Goal: Information Seeking & Learning: Learn about a topic

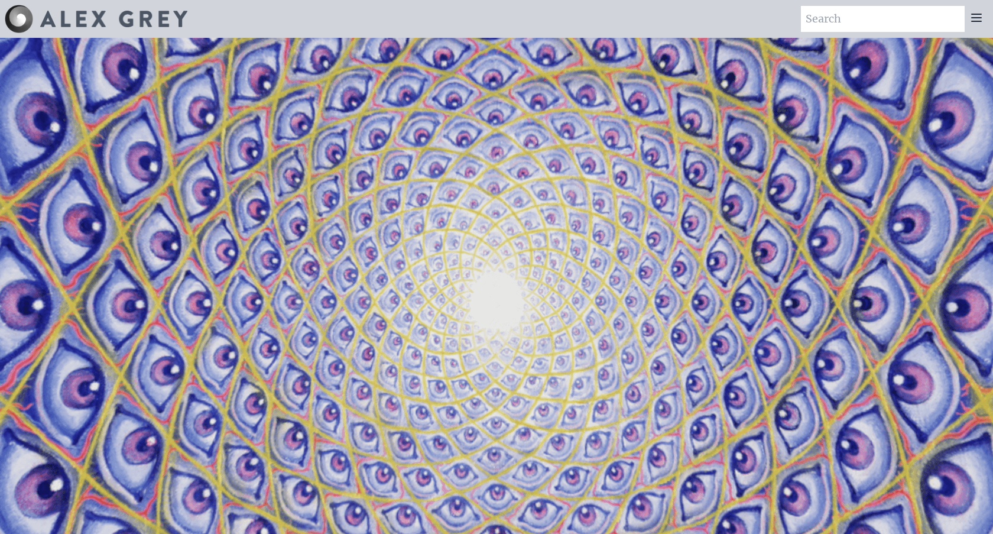
click at [976, 19] on icon at bounding box center [977, 18] width 14 height 14
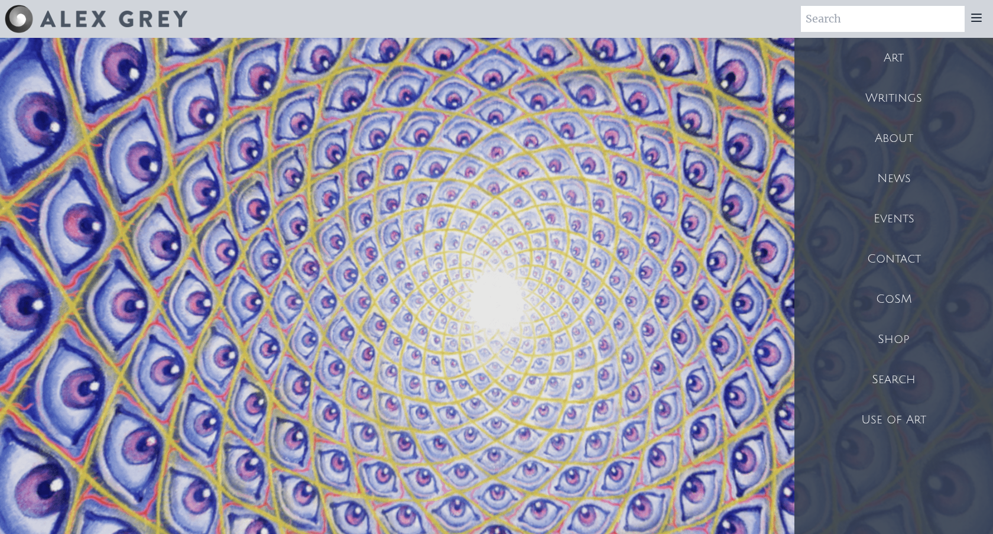
click at [898, 55] on div "Art" at bounding box center [894, 58] width 199 height 40
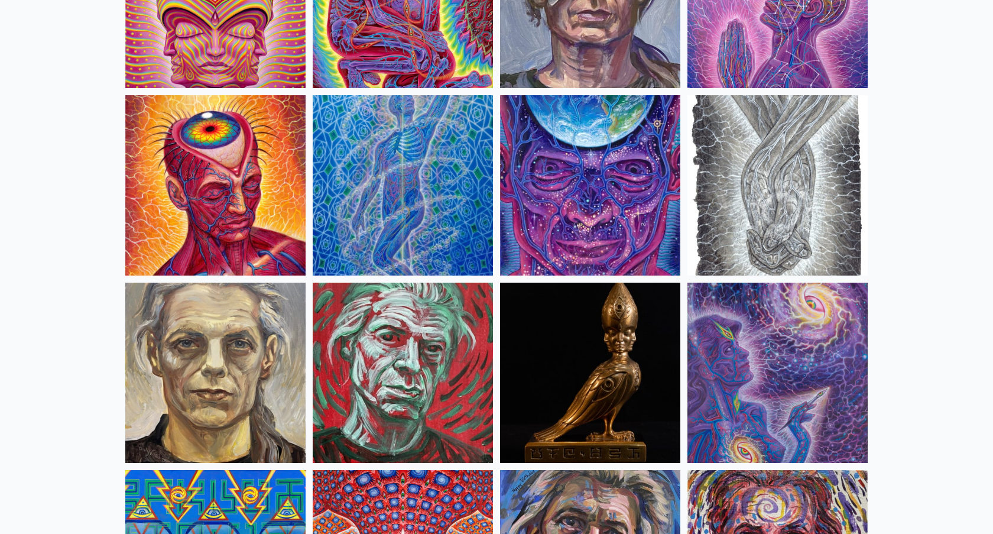
scroll to position [2666, 0]
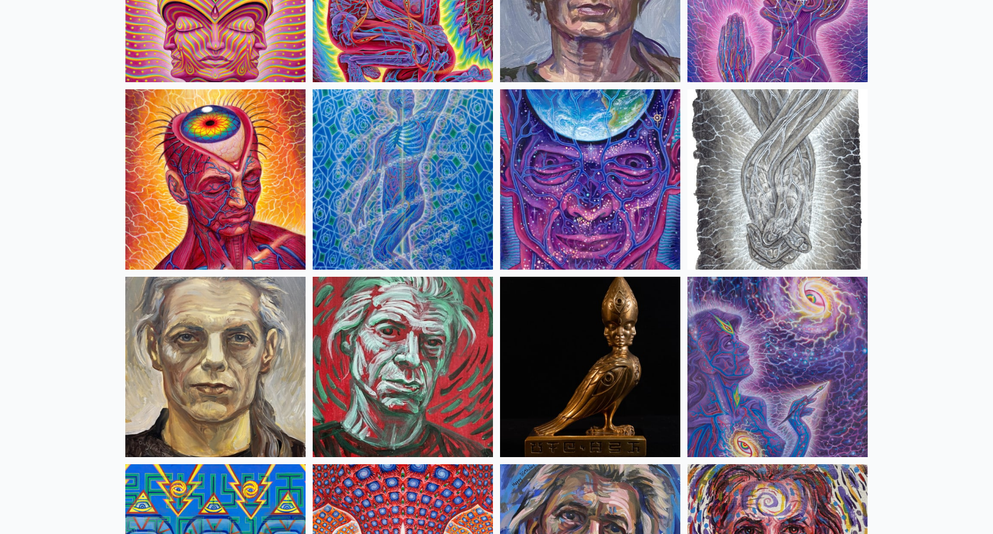
click at [821, 195] on img at bounding box center [778, 179] width 180 height 180
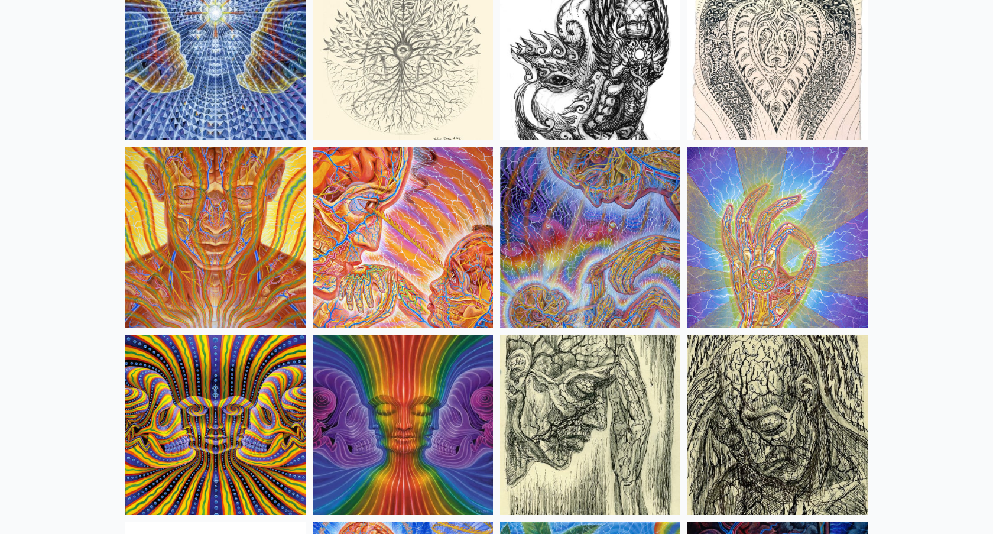
scroll to position [6734, 0]
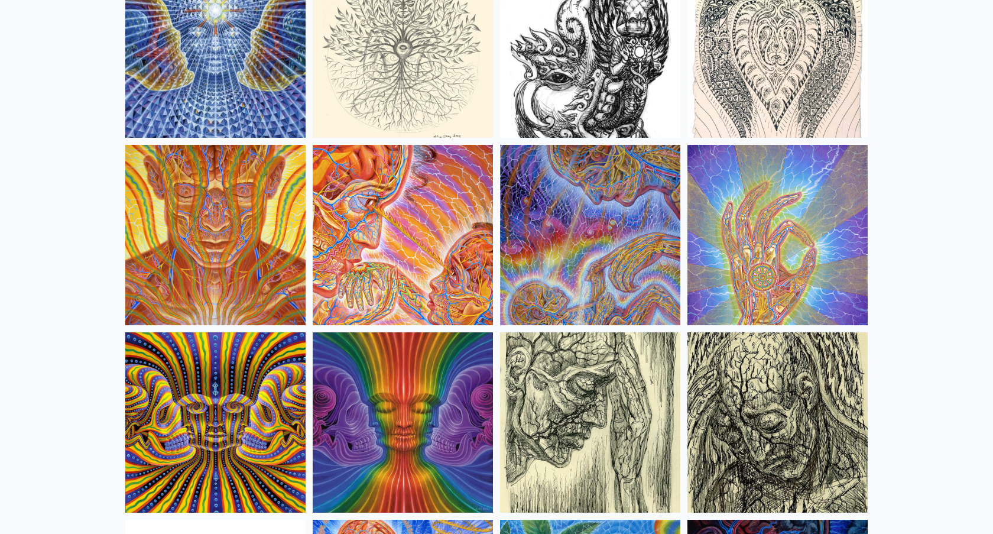
click at [820, 272] on img at bounding box center [778, 235] width 180 height 180
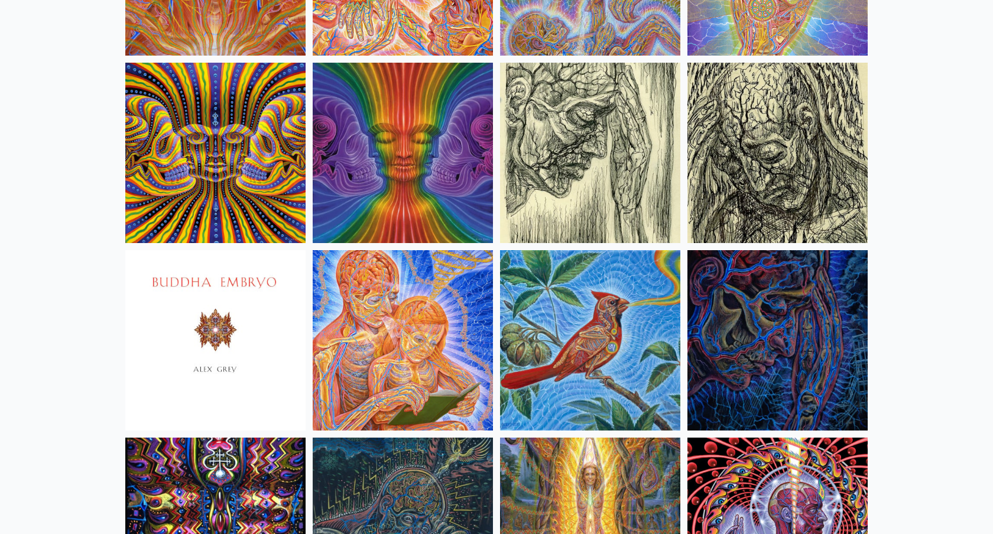
scroll to position [7005, 0]
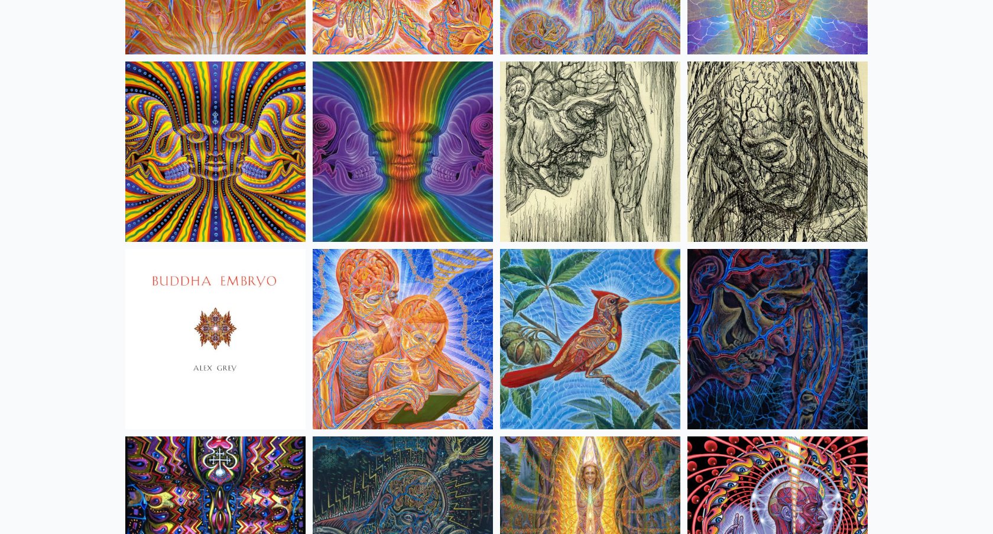
click at [760, 364] on img at bounding box center [778, 339] width 180 height 180
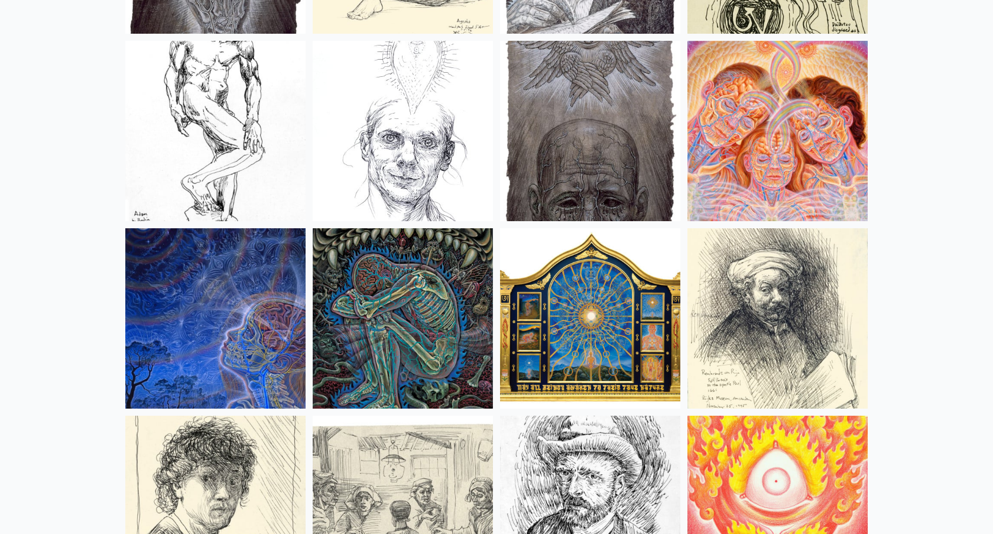
scroll to position [9657, 0]
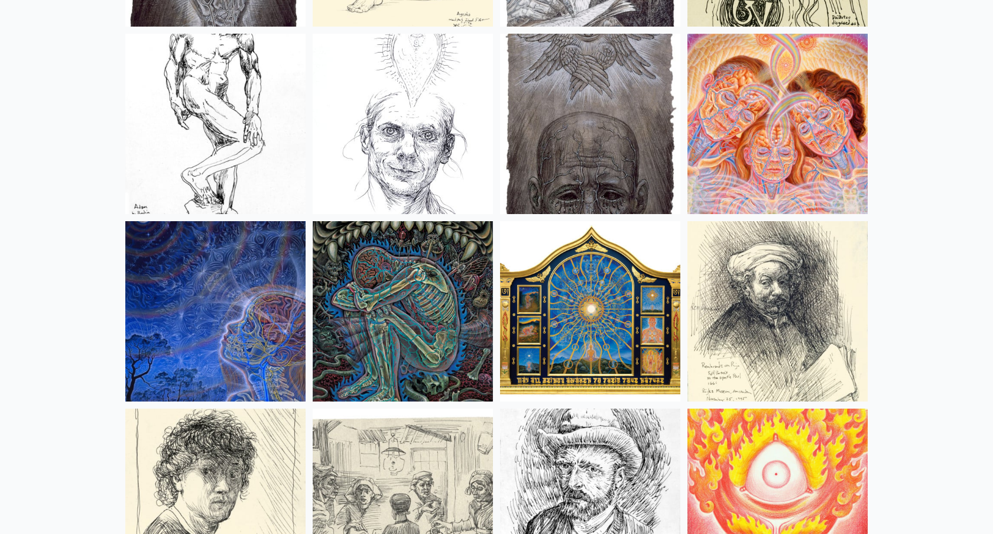
click at [227, 310] on img at bounding box center [215, 311] width 180 height 180
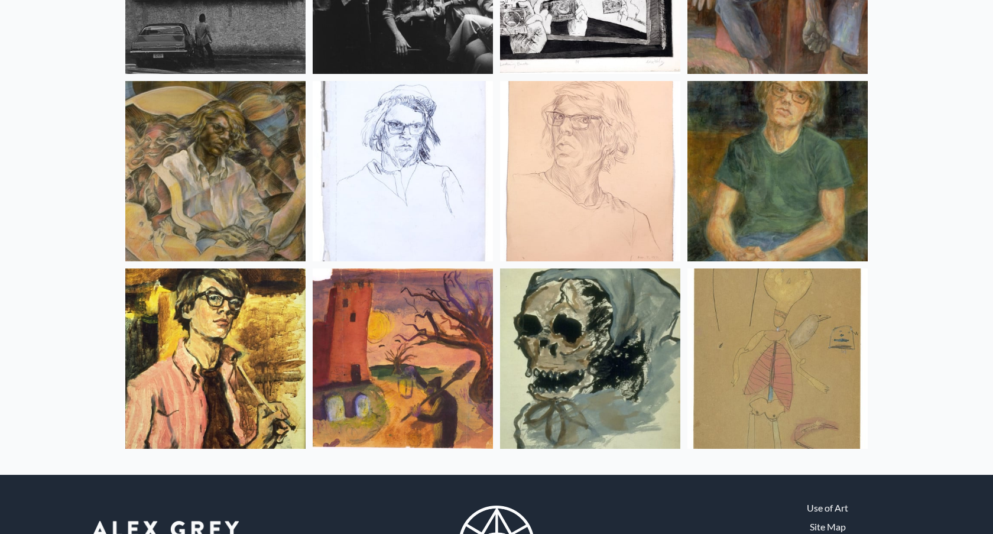
scroll to position [15685, 0]
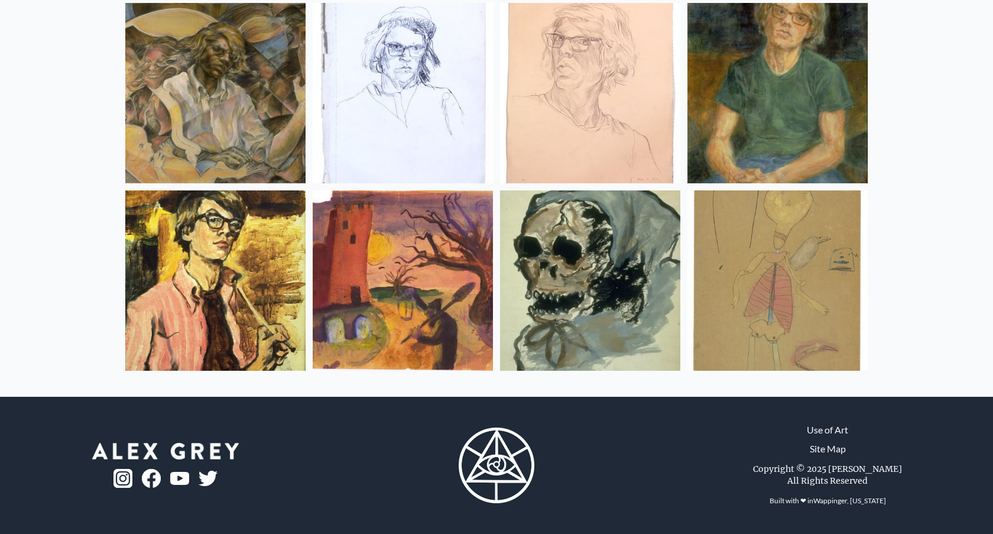
click at [830, 429] on link "Use of Art" at bounding box center [827, 430] width 41 height 14
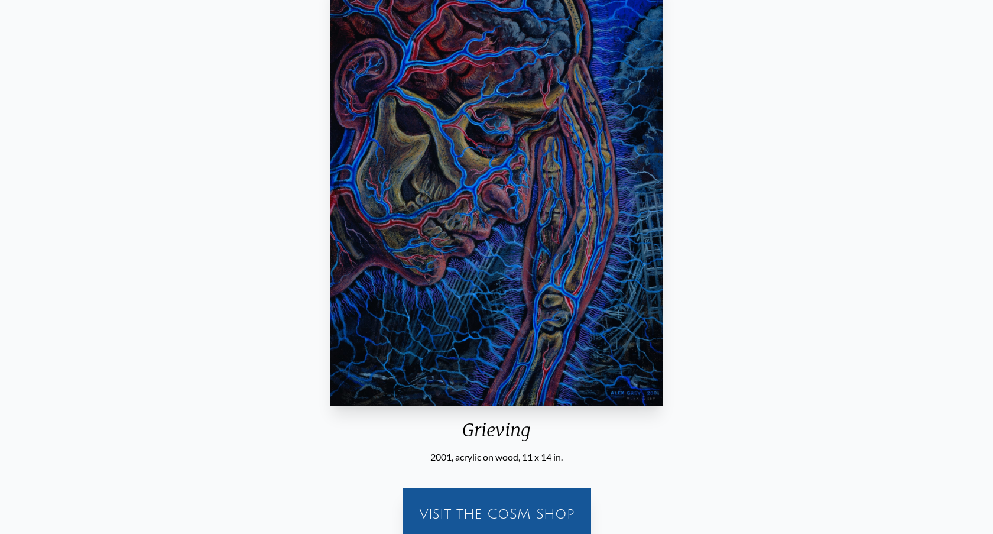
scroll to position [129, 0]
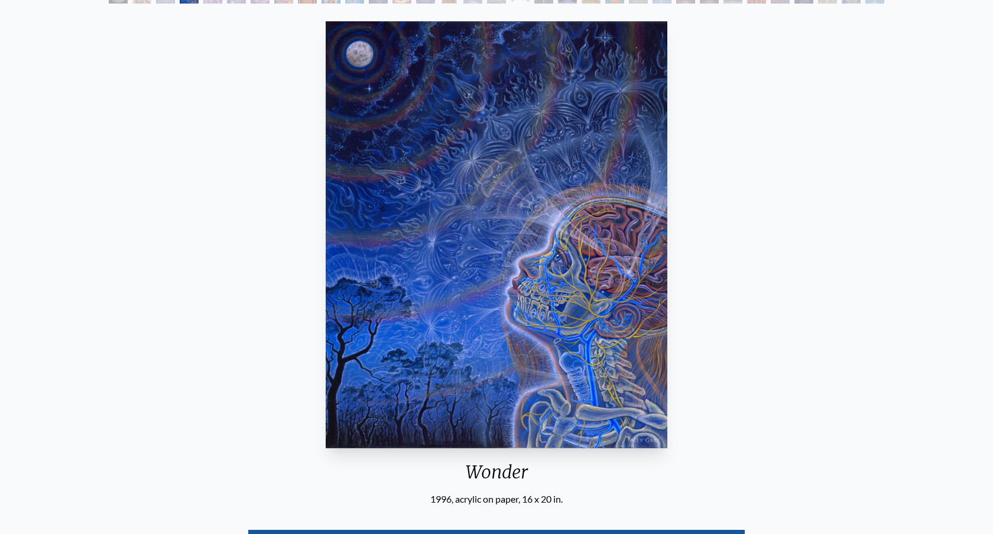
scroll to position [96, 0]
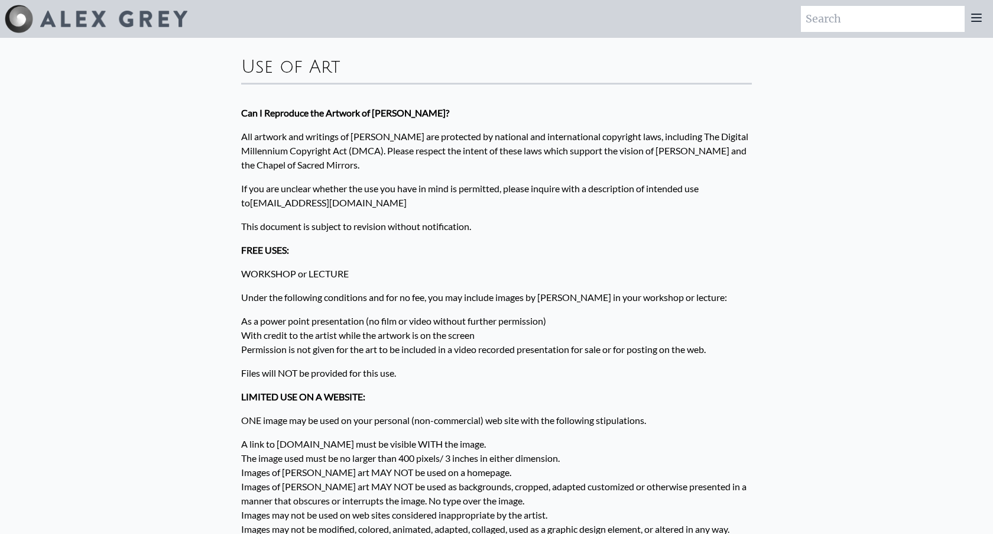
click at [980, 19] on icon at bounding box center [977, 18] width 14 height 14
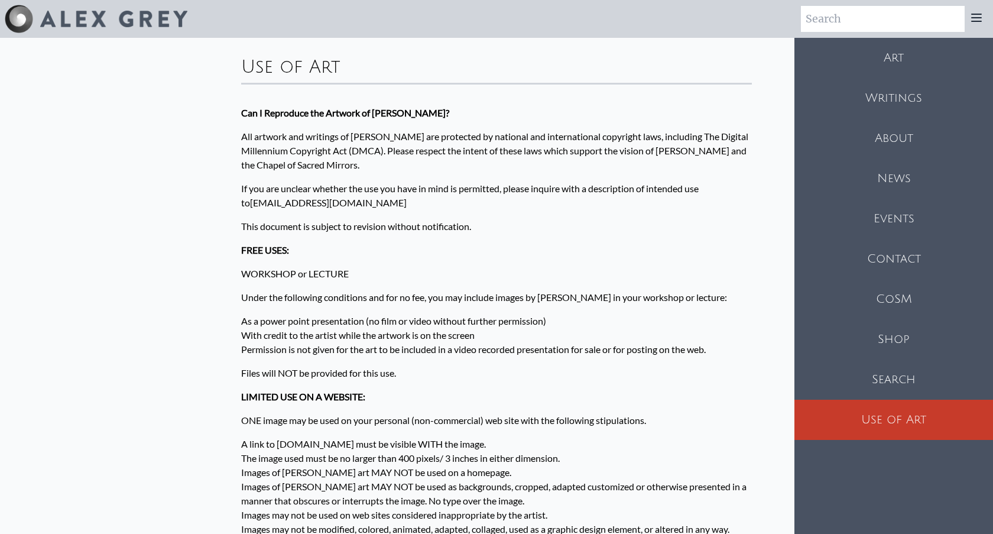
click at [896, 137] on div "About" at bounding box center [894, 138] width 199 height 40
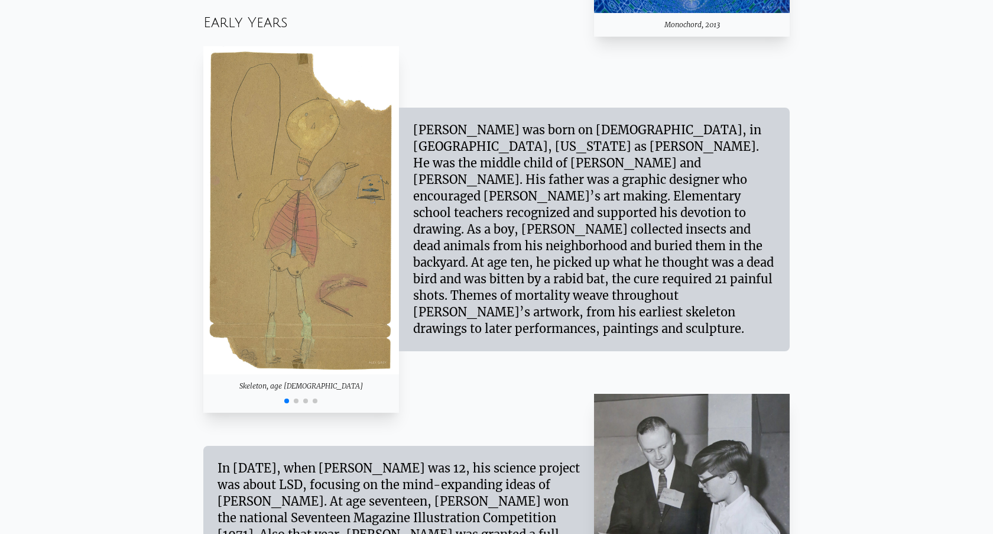
scroll to position [1069, 0]
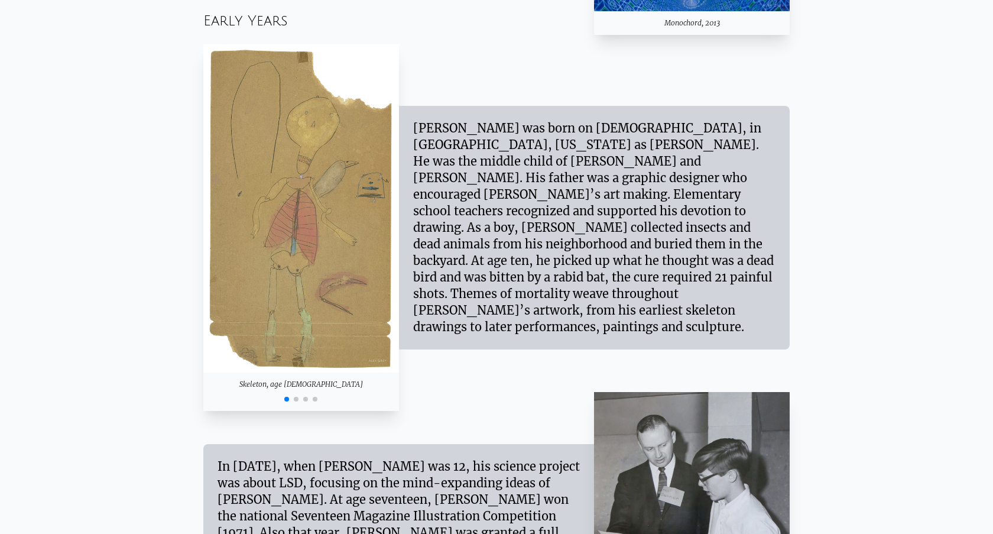
click at [346, 222] on img "1 / 4" at bounding box center [301, 208] width 196 height 329
click at [295, 398] on span "Go to slide 2" at bounding box center [296, 399] width 5 height 5
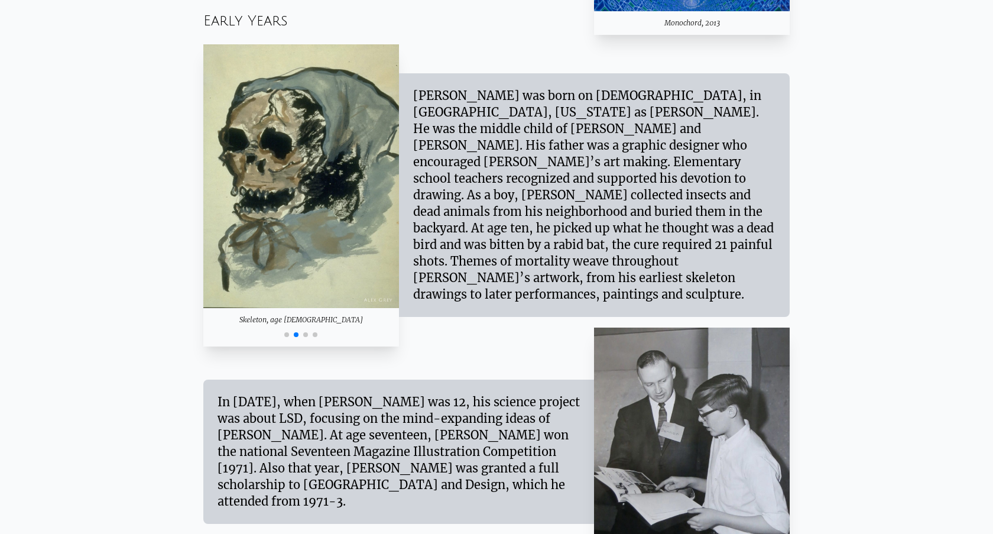
click at [287, 333] on span "Go to slide 1" at bounding box center [286, 334] width 5 height 5
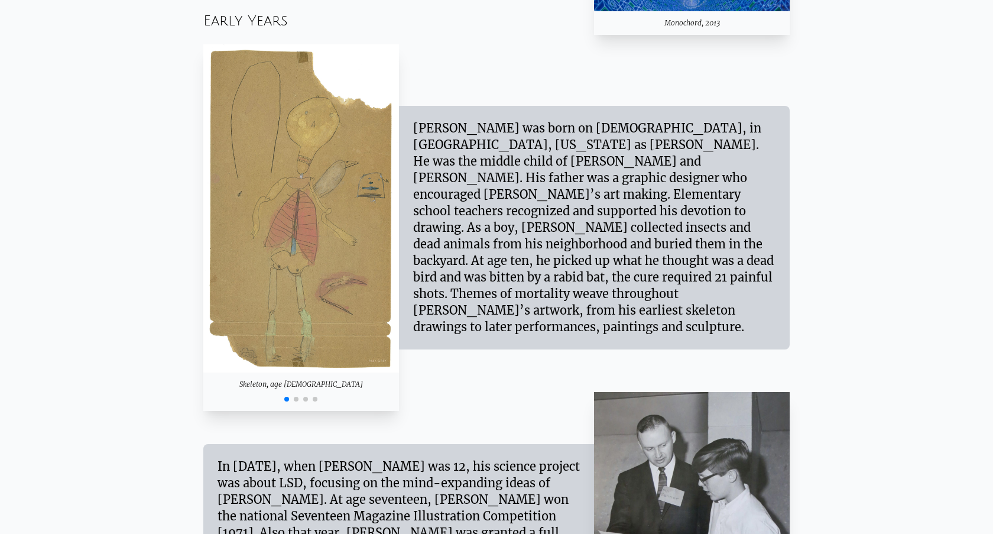
click at [296, 398] on span "Go to slide 2" at bounding box center [296, 399] width 5 height 5
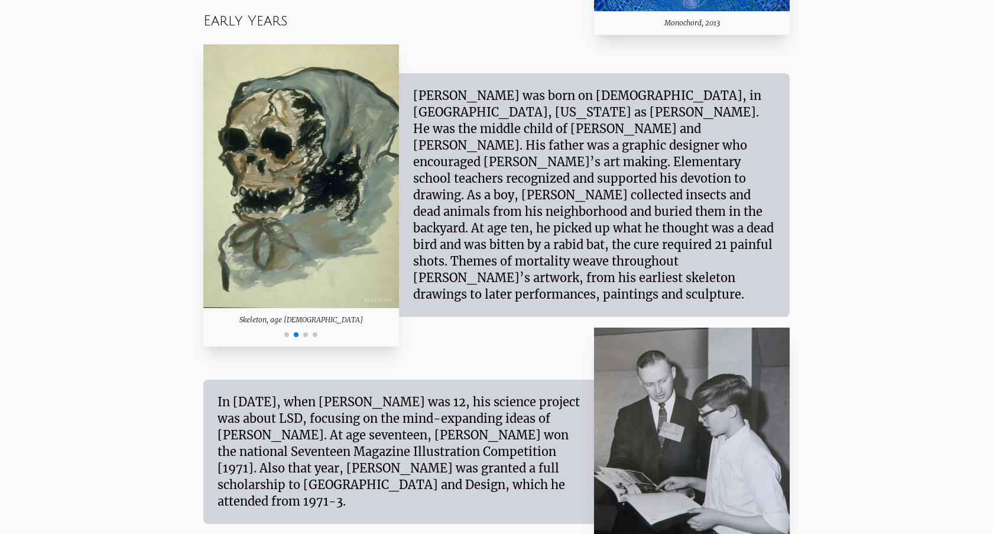
click at [307, 333] on span "Go to slide 3" at bounding box center [305, 334] width 5 height 5
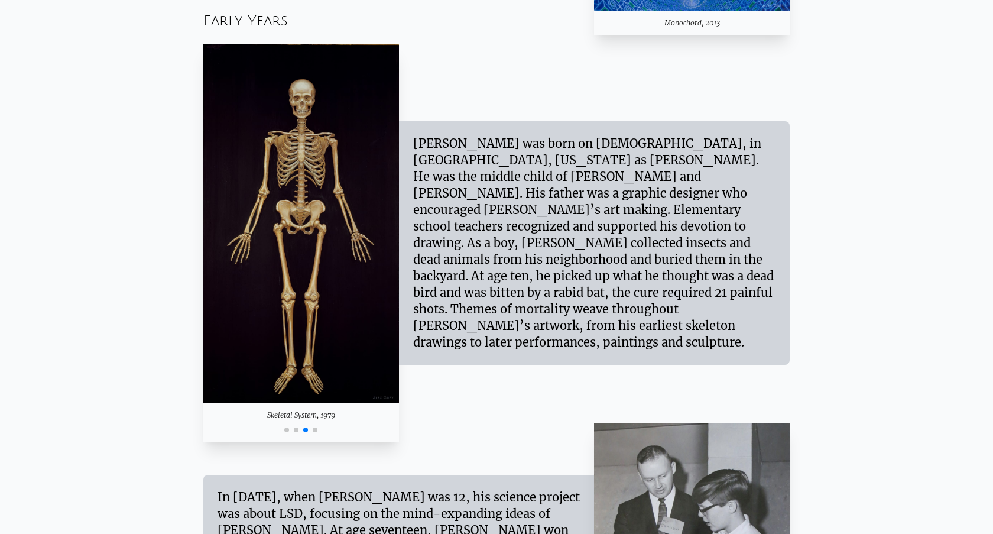
click at [315, 429] on span "Go to slide 4" at bounding box center [315, 429] width 5 height 5
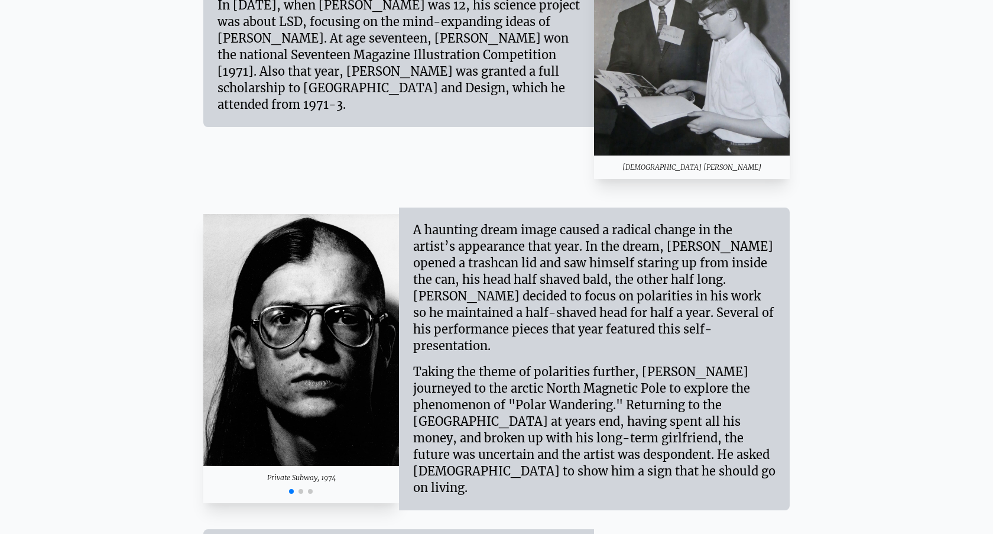
scroll to position [1468, 0]
click at [300, 488] on span "Go to slide 2" at bounding box center [301, 490] width 5 height 5
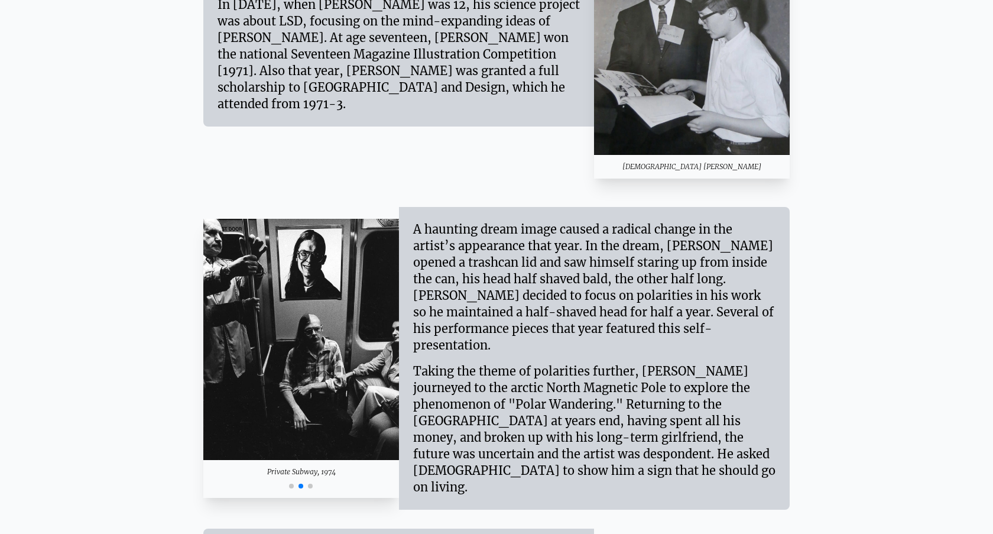
click at [306, 478] on div at bounding box center [301, 485] width 196 height 14
click at [310, 484] on span "Go to slide 3" at bounding box center [310, 486] width 5 height 5
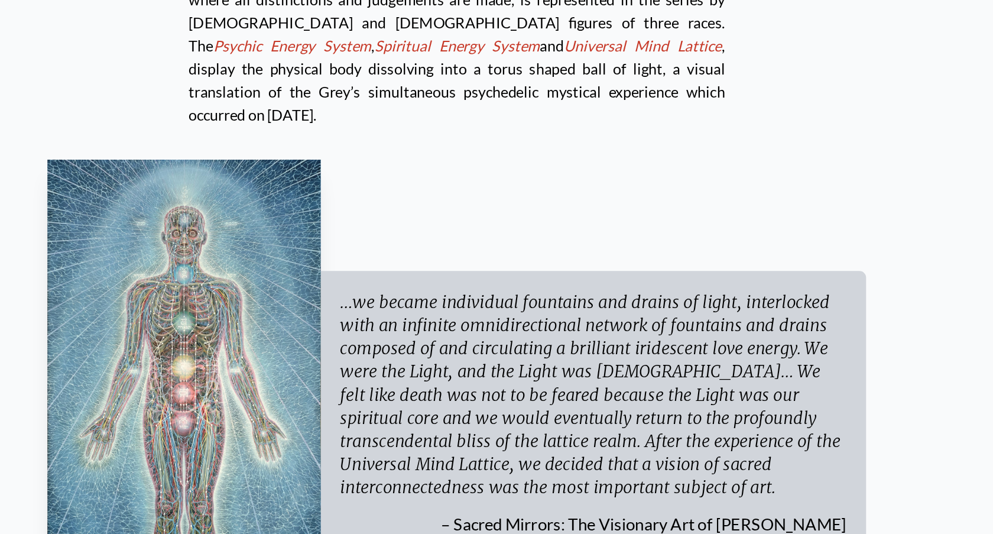
scroll to position [3343, 0]
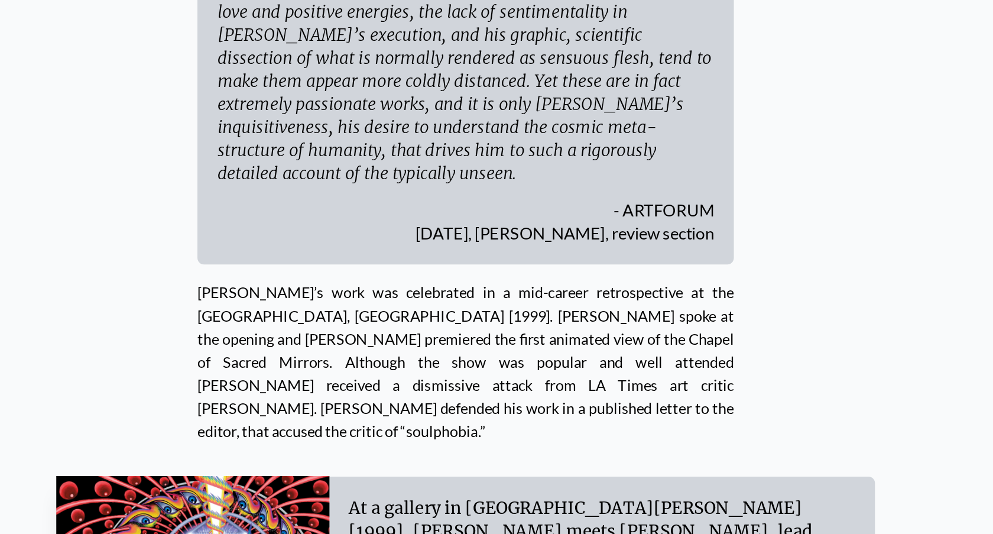
scroll to position [4430, 0]
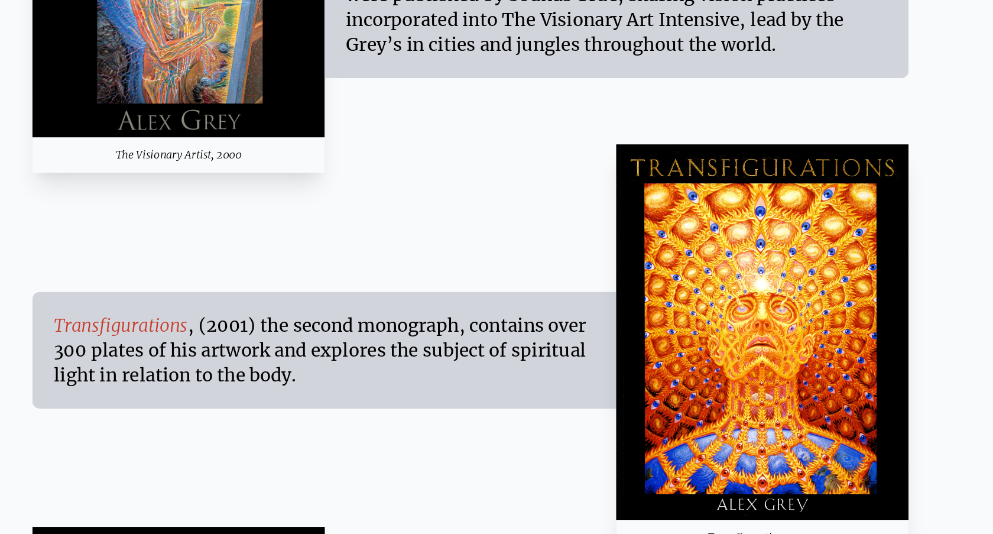
scroll to position [7988, 0]
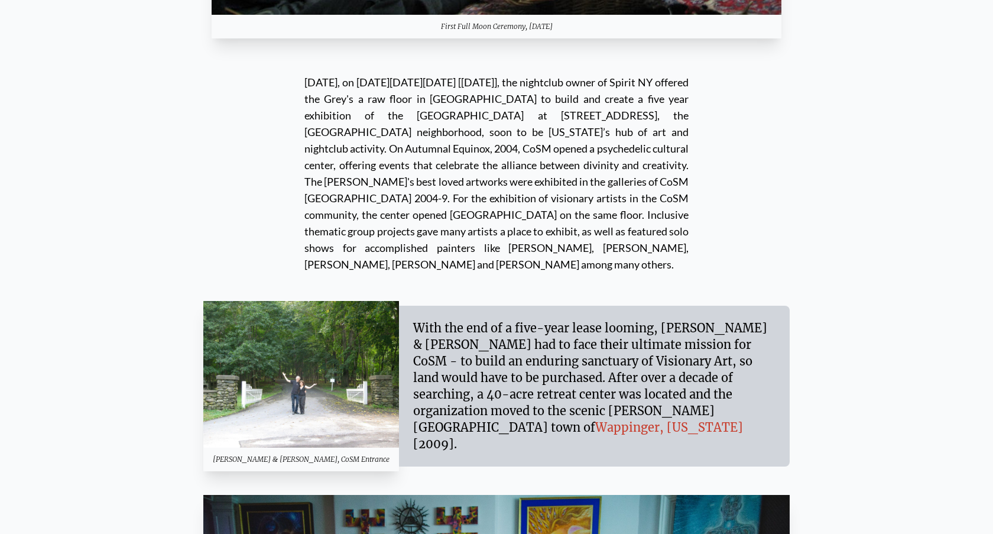
scroll to position [10287, 0]
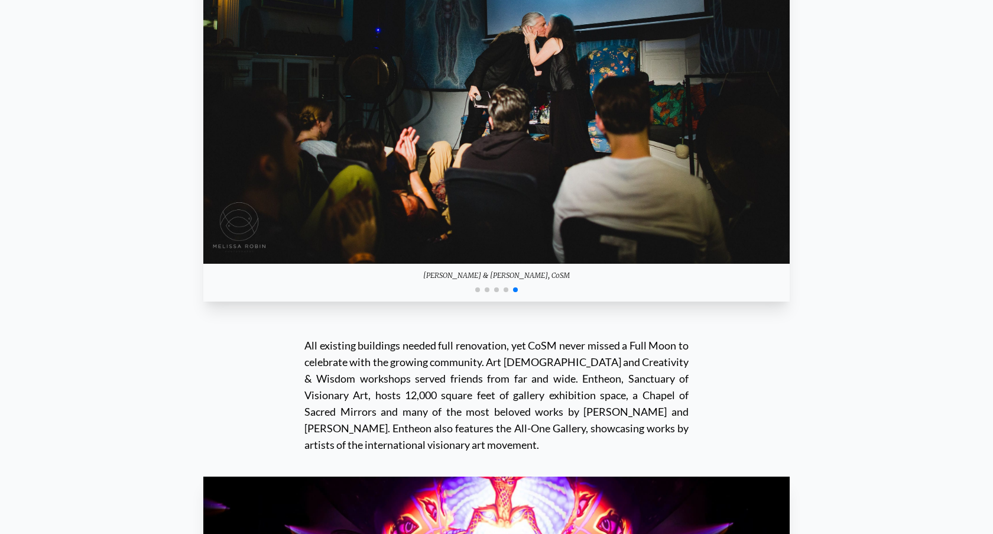
scroll to position [10910, 0]
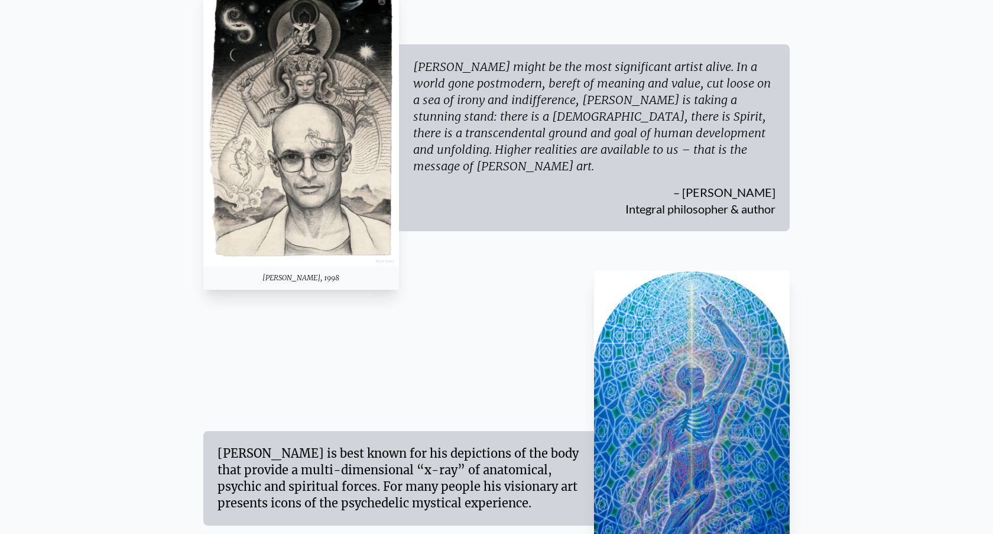
scroll to position [0, 0]
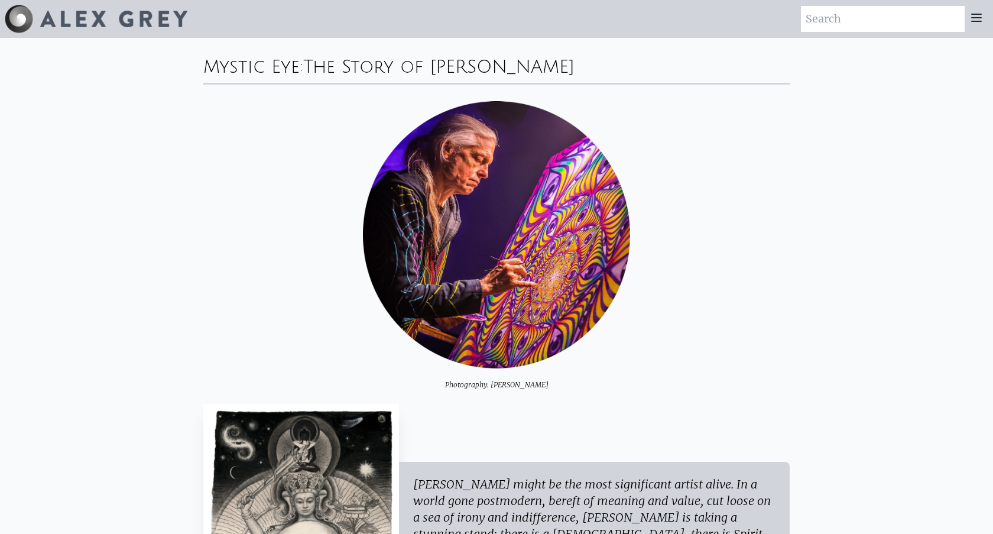
click at [976, 20] on icon at bounding box center [977, 18] width 14 height 14
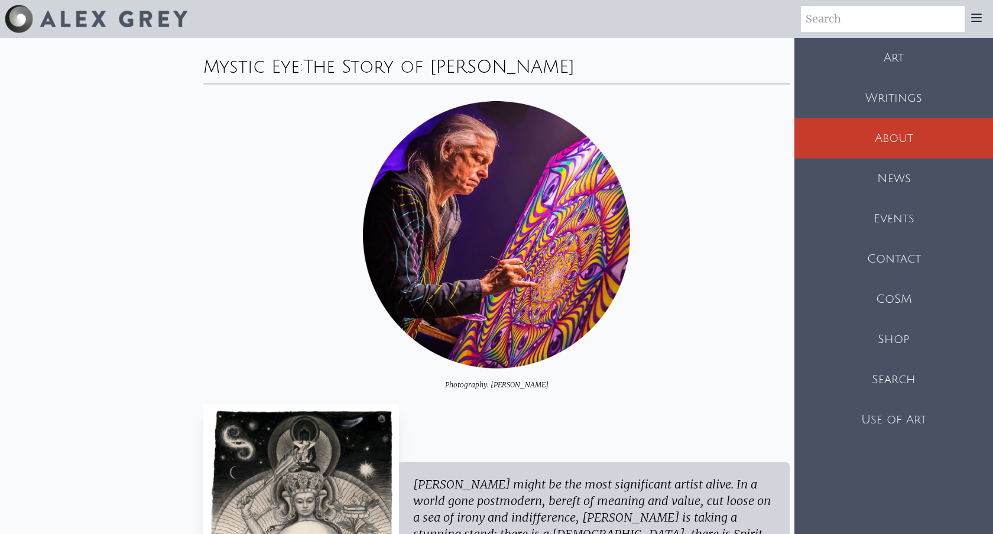
click at [889, 221] on div "Events" at bounding box center [894, 219] width 199 height 40
click at [878, 264] on div "Contact" at bounding box center [894, 259] width 199 height 40
